Goal: Browse casually: Explore the website without a specific task or goal

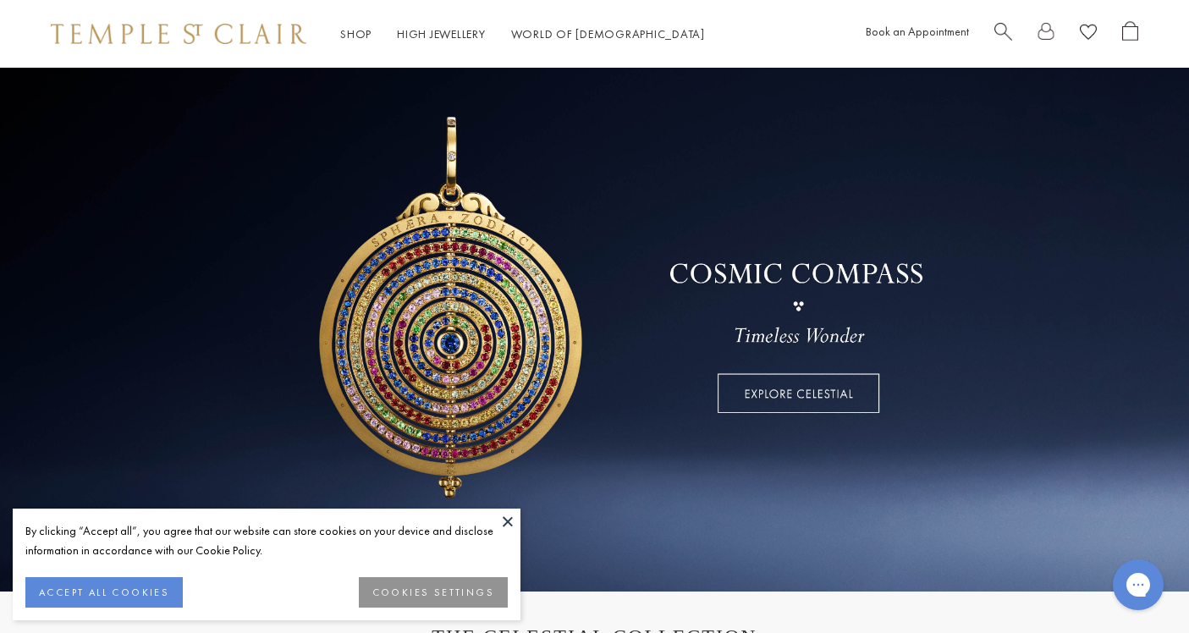
scroll to position [73, 0]
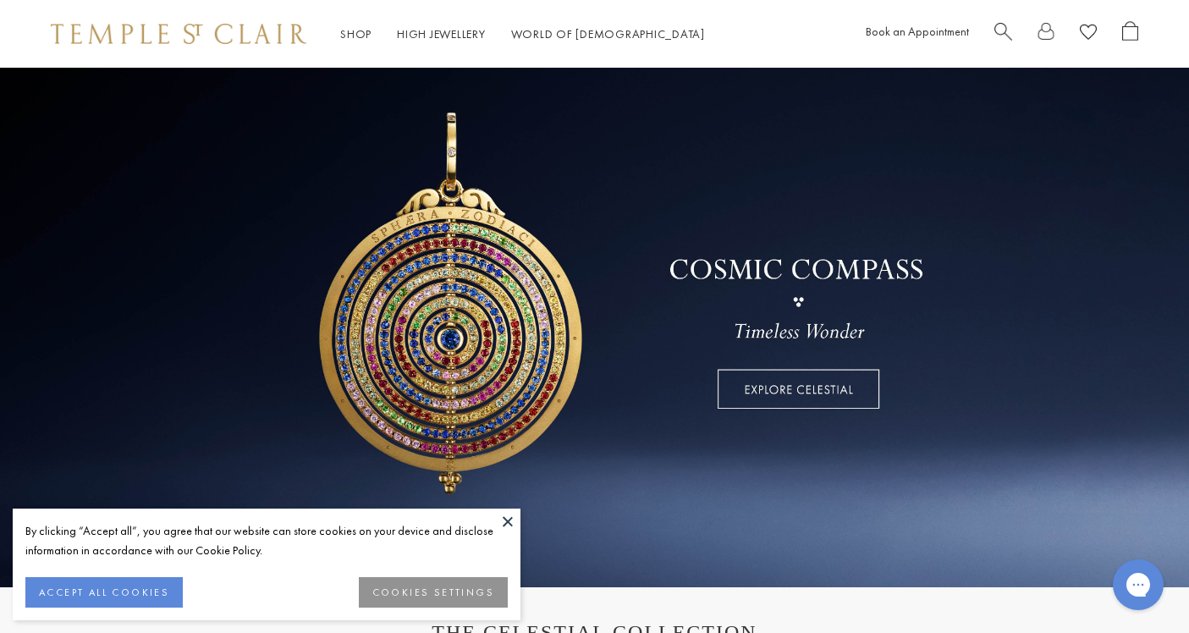
click at [510, 518] on button at bounding box center [507, 521] width 25 height 25
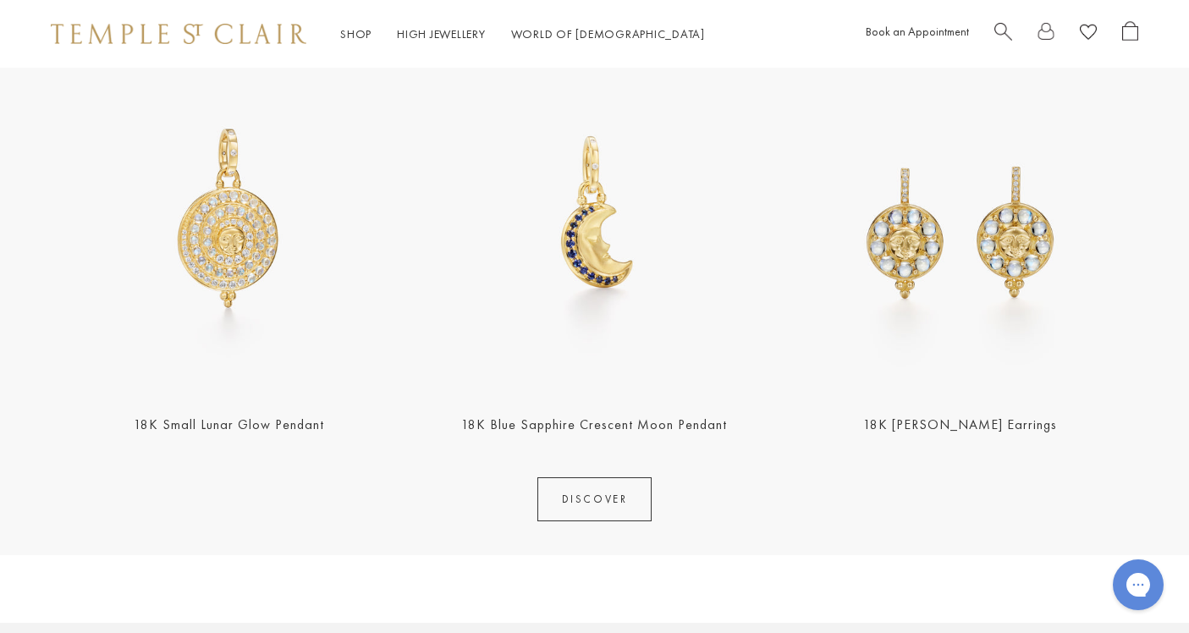
scroll to position [719, 0]
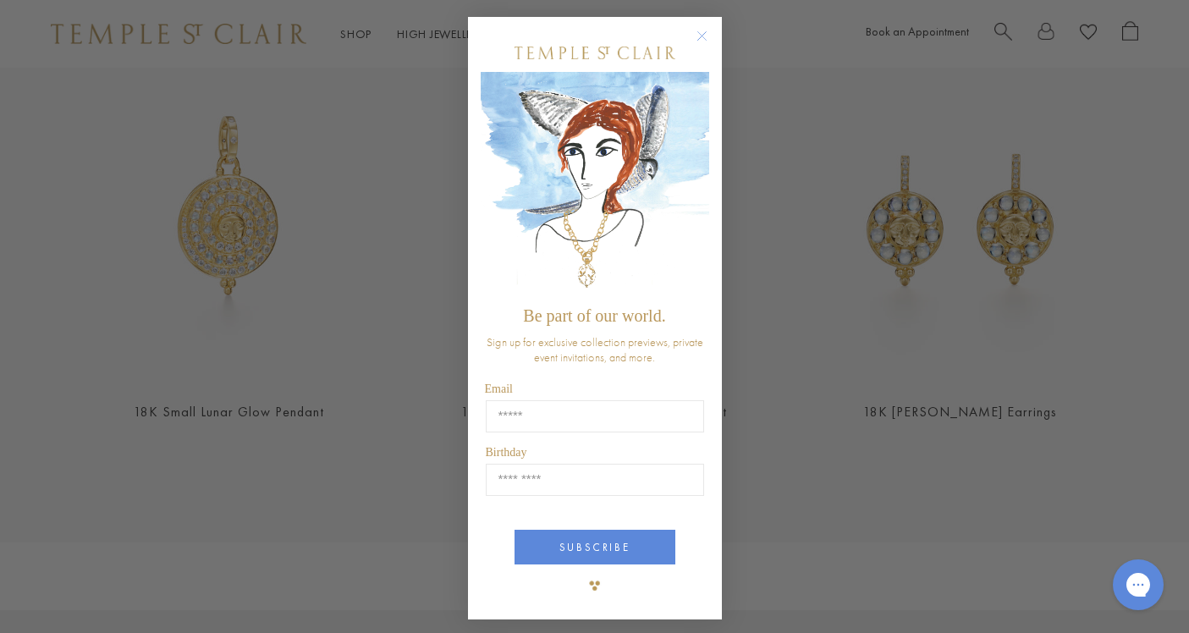
click at [705, 36] on circle "Close dialog" at bounding box center [701, 36] width 20 height 20
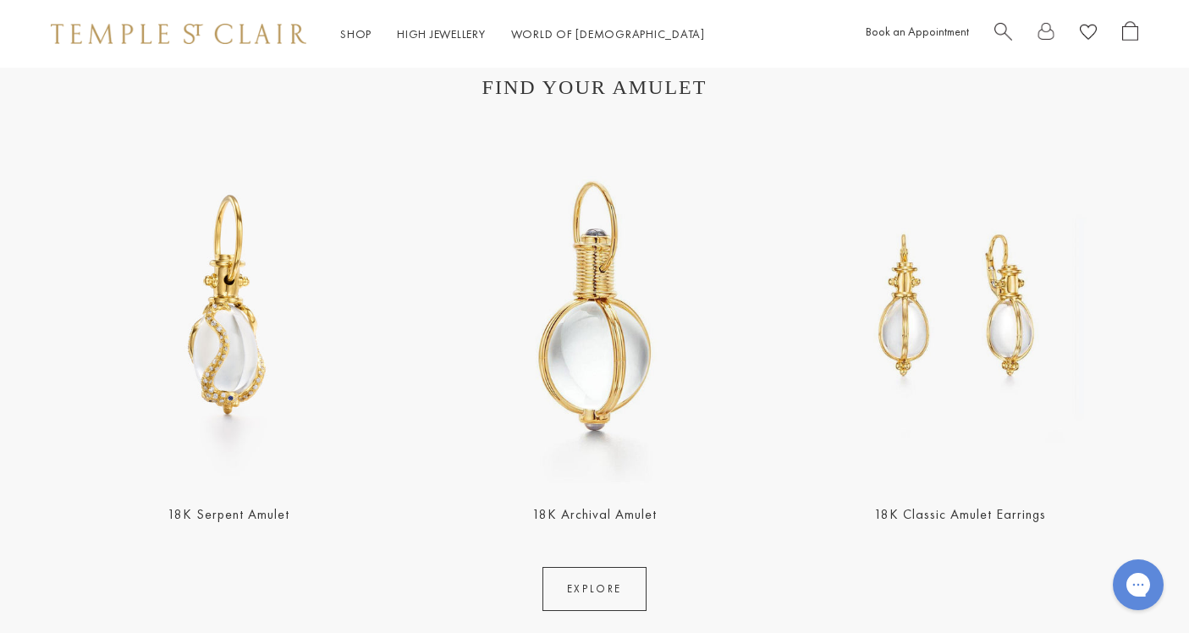
scroll to position [3123, 0]
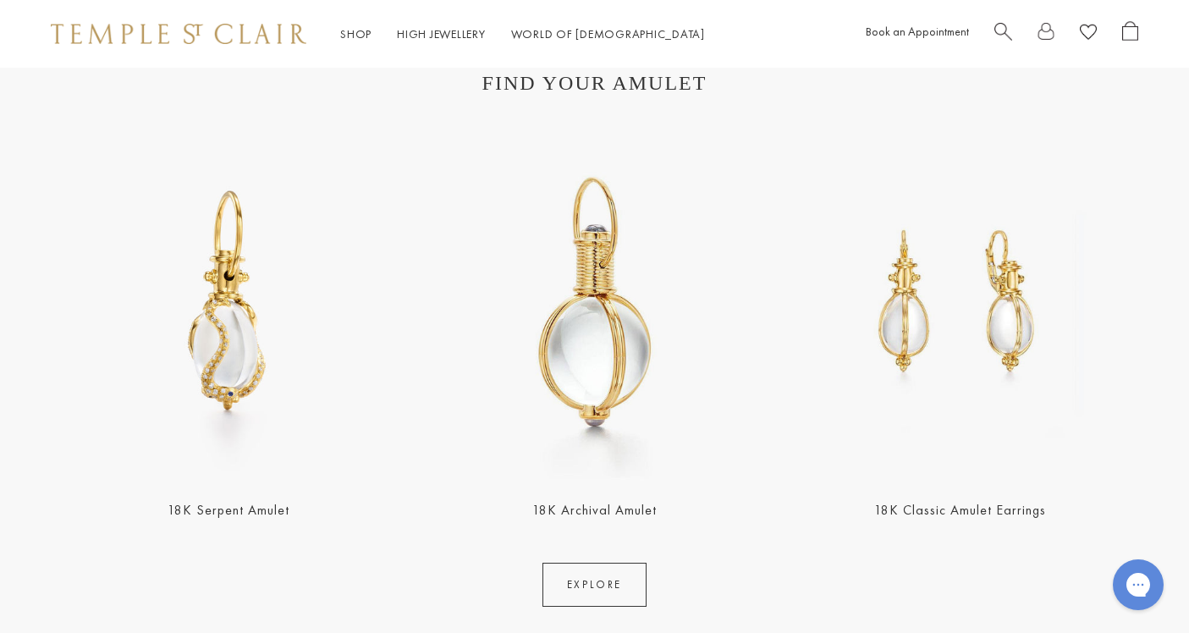
click at [617, 387] on img at bounding box center [593, 301] width 355 height 355
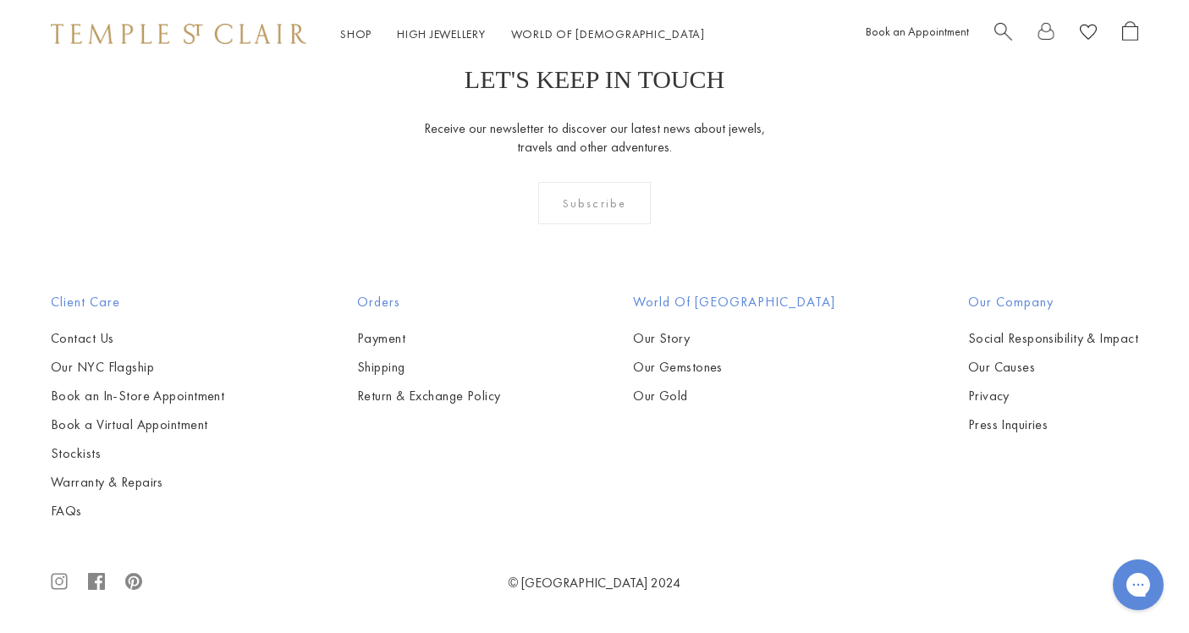
scroll to position [4578, 0]
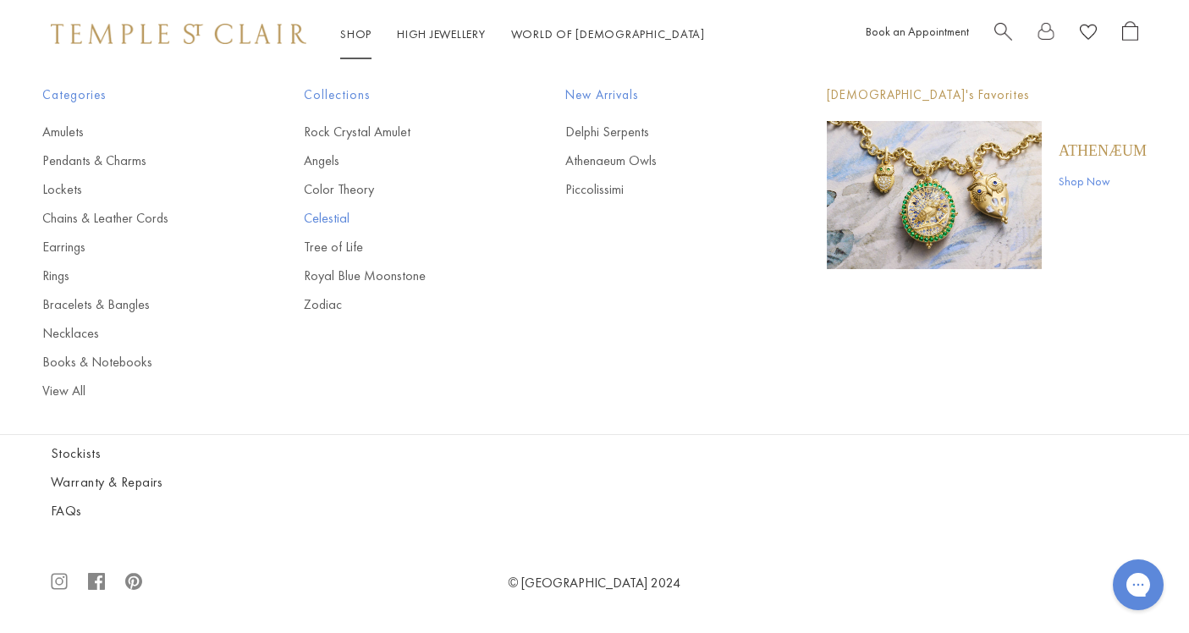
click at [327, 216] on link "Celestial" at bounding box center [401, 218] width 194 height 19
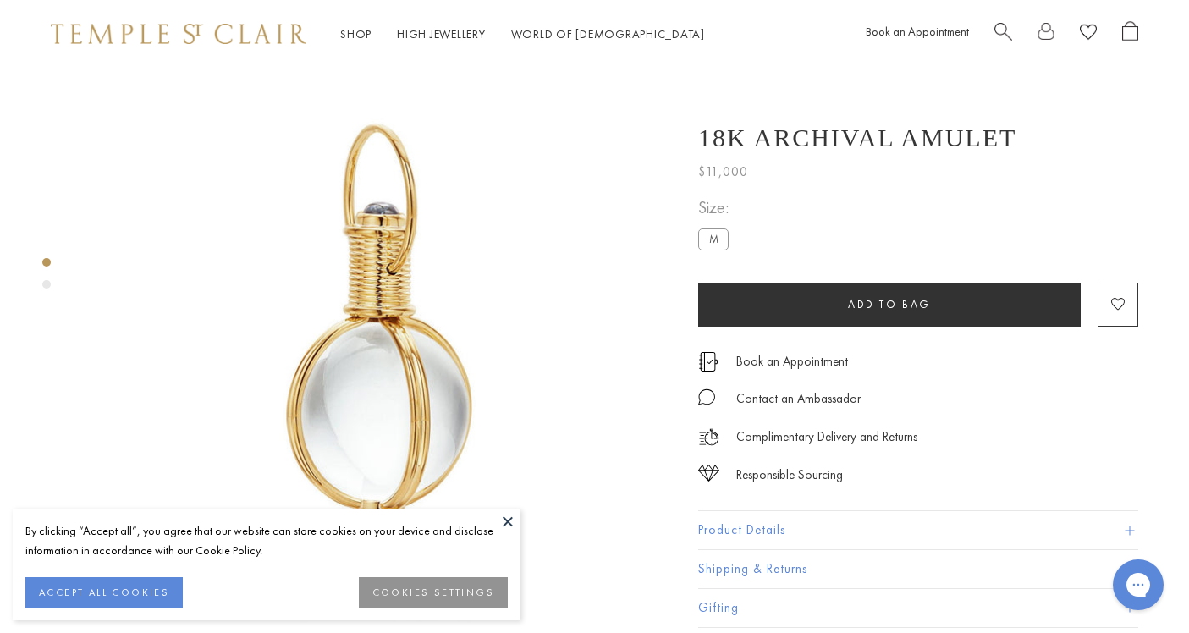
scroll to position [29, 0]
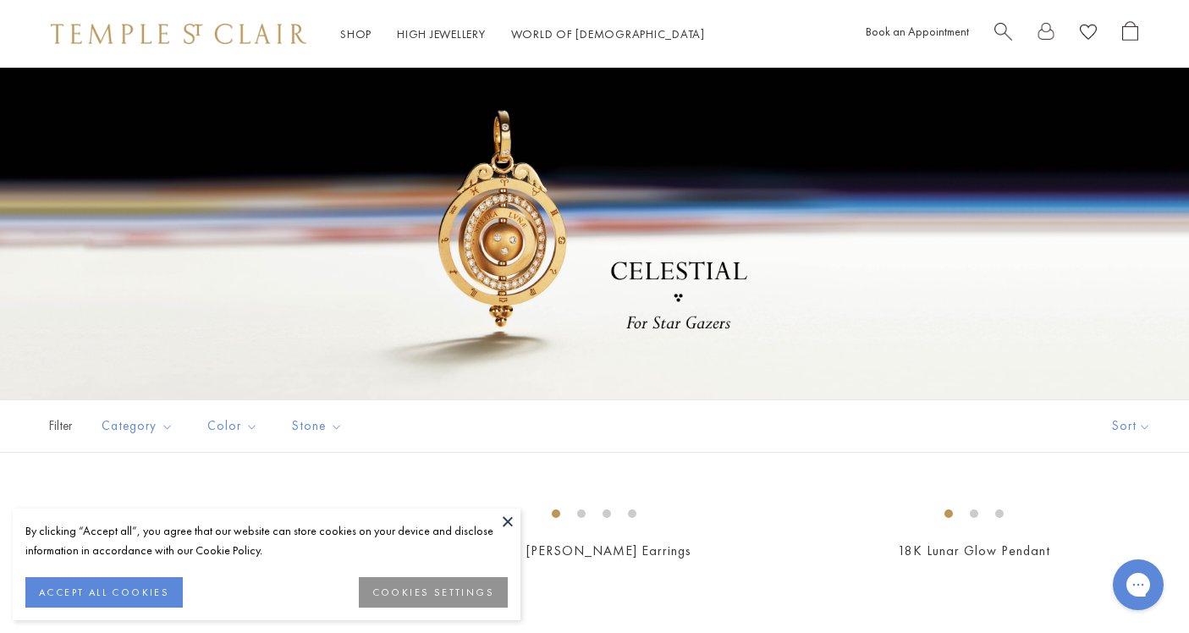
click at [508, 520] on button at bounding box center [507, 521] width 25 height 25
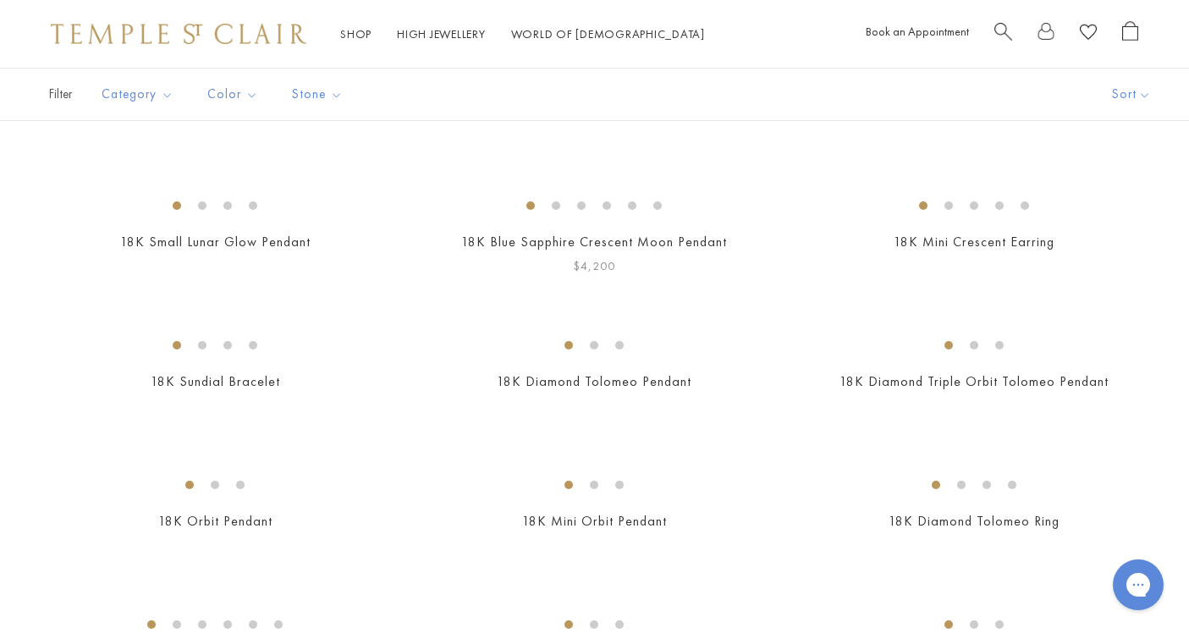
scroll to position [454, 0]
click at [0, 0] on img at bounding box center [0, 0] width 0 height 0
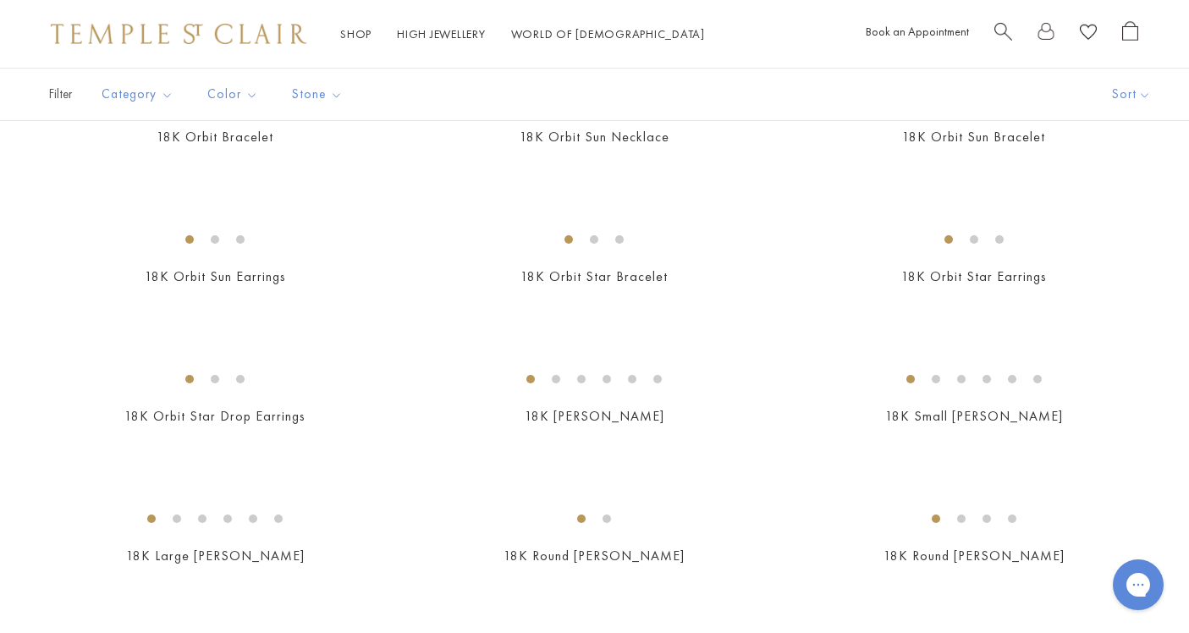
scroll to position [1280, 0]
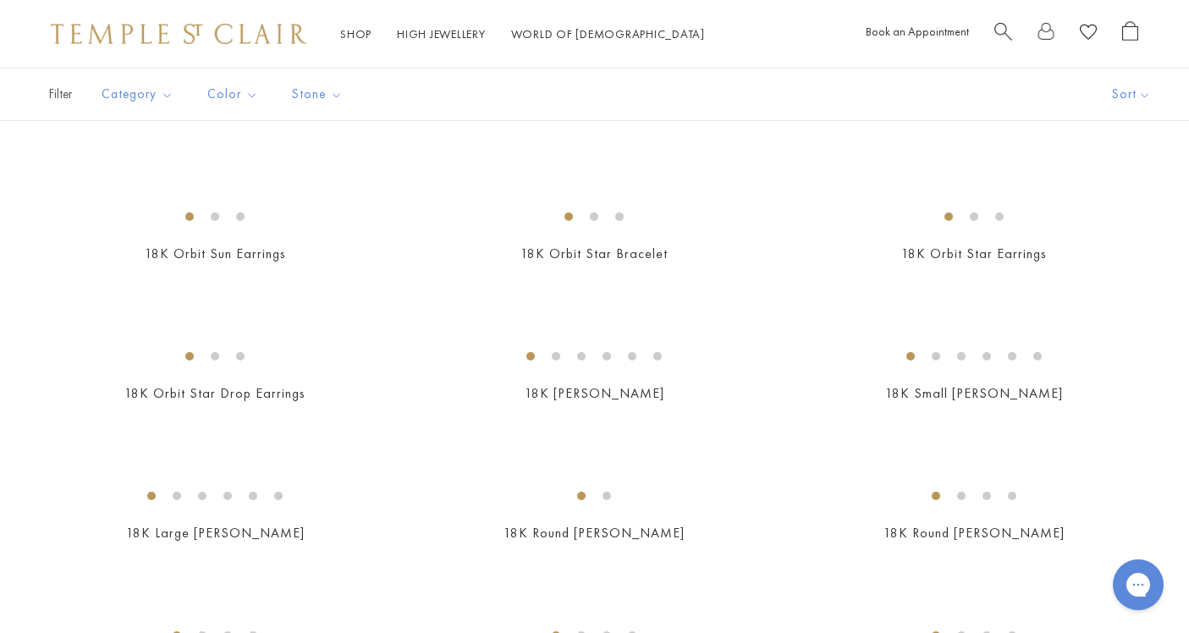
click at [0, 0] on img at bounding box center [0, 0] width 0 height 0
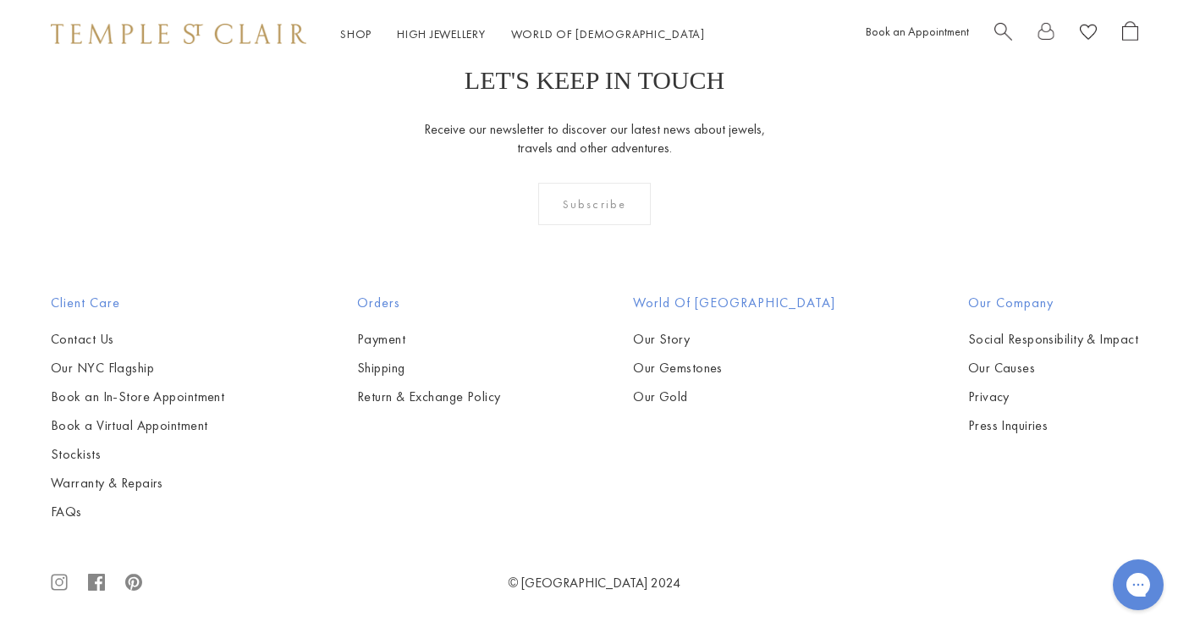
scroll to position [4614, 0]
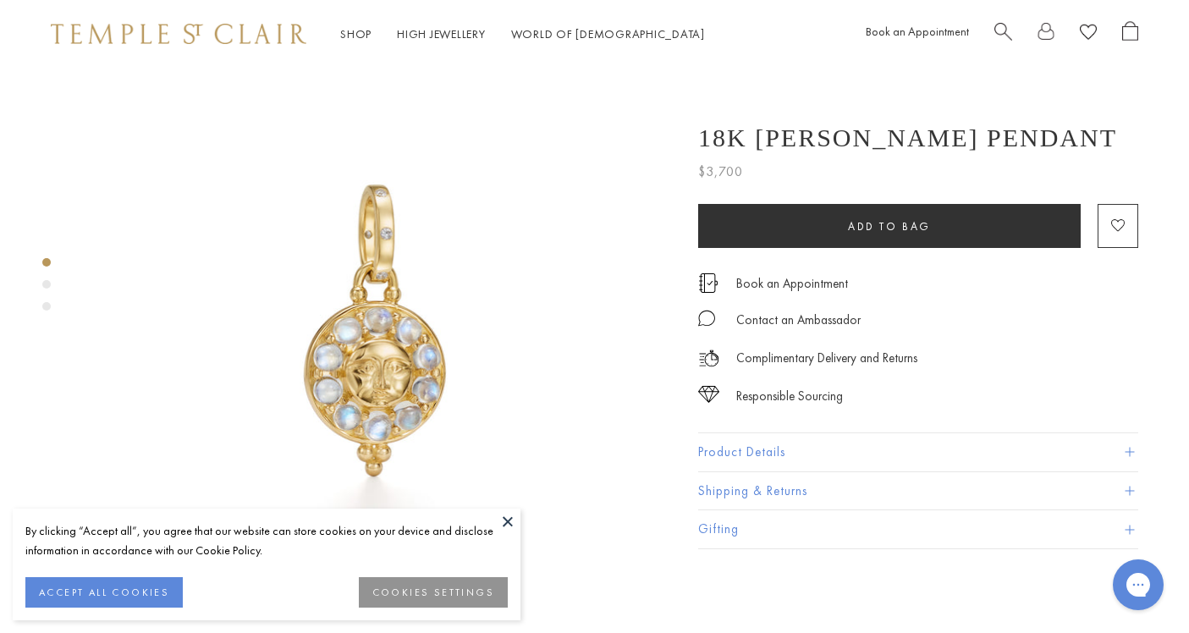
scroll to position [3, 0]
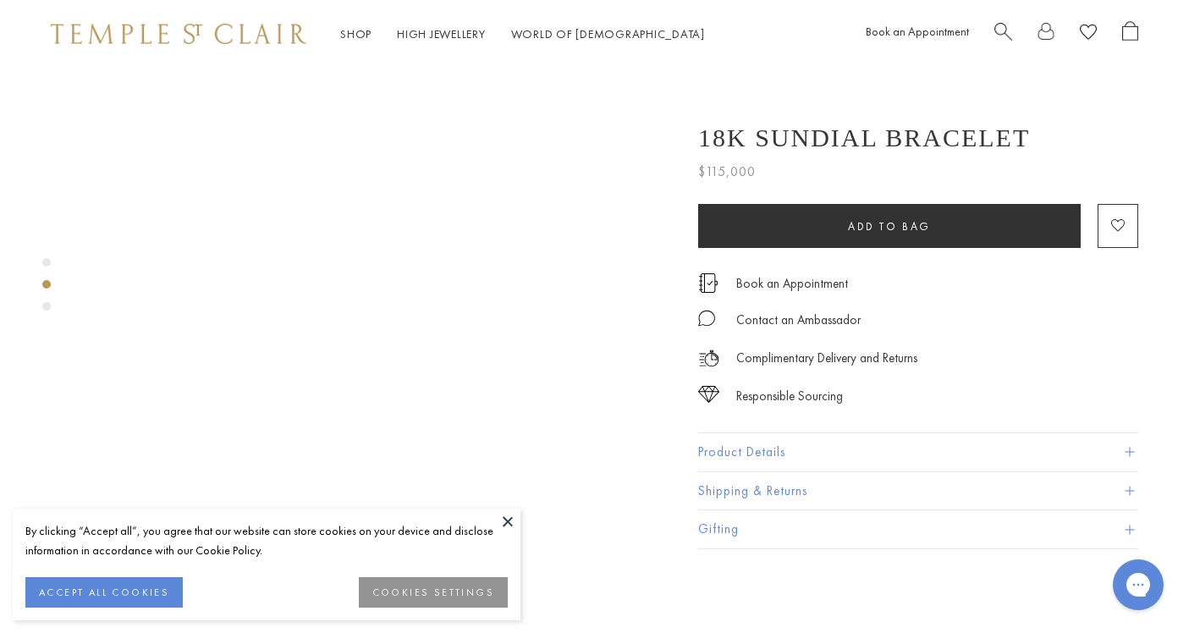
scroll to position [1017, 0]
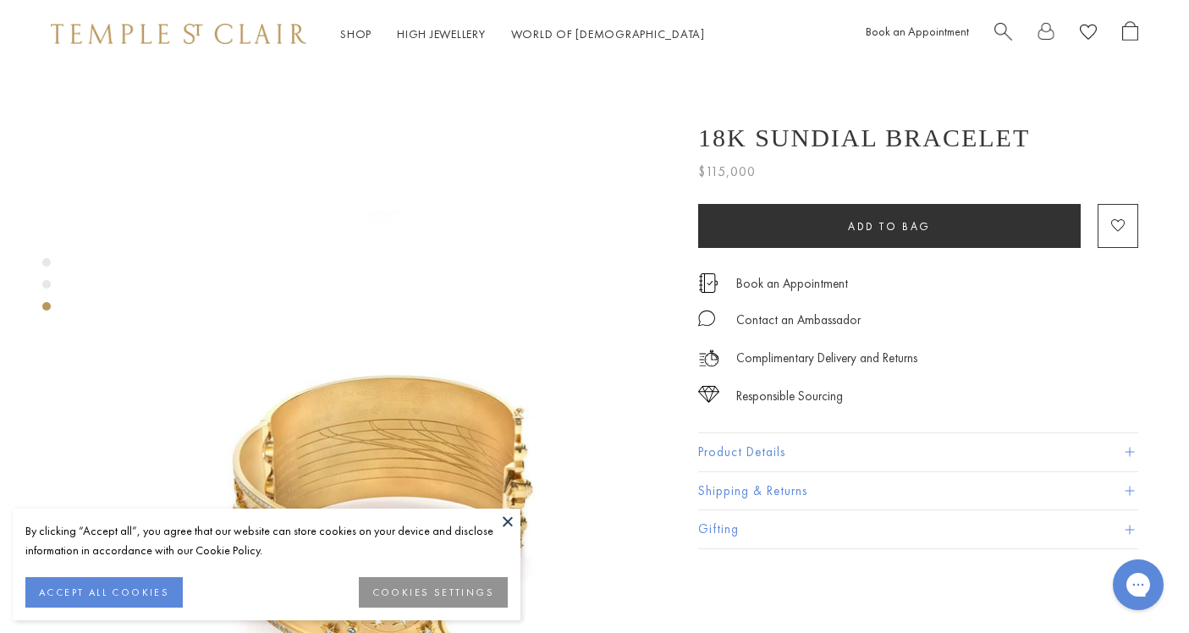
click at [504, 520] on button at bounding box center [507, 521] width 25 height 25
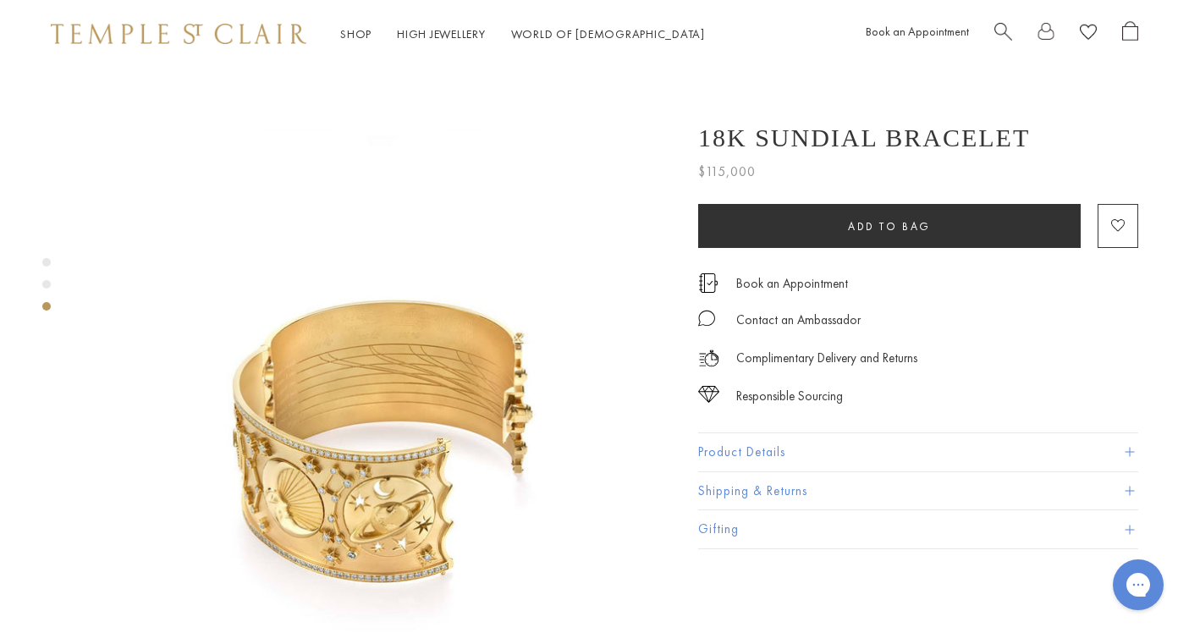
scroll to position [1093, 0]
